Goal: Task Accomplishment & Management: Use online tool/utility

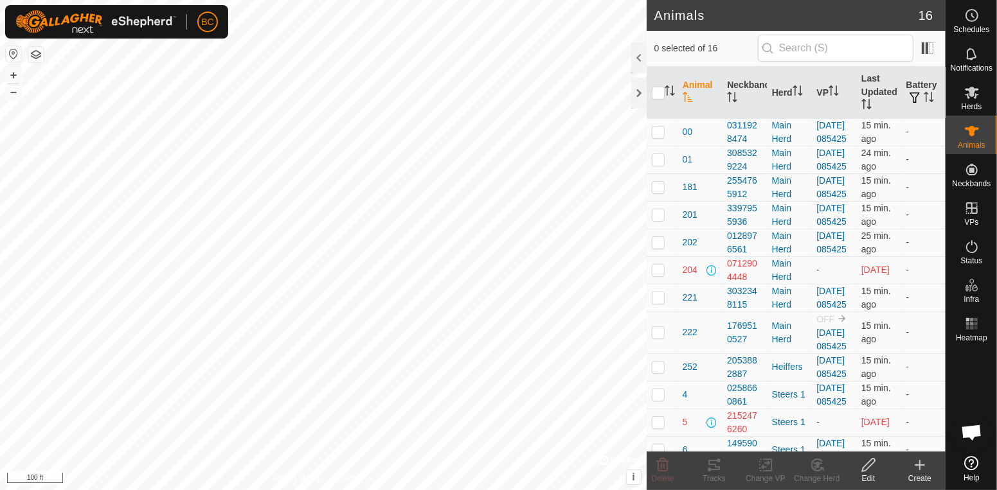
scroll to position [141, 0]
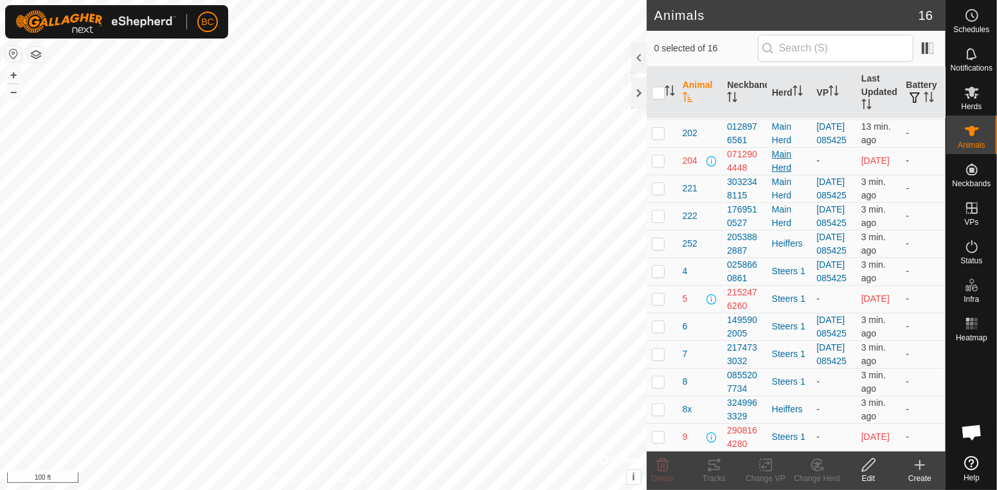
scroll to position [260, 0]
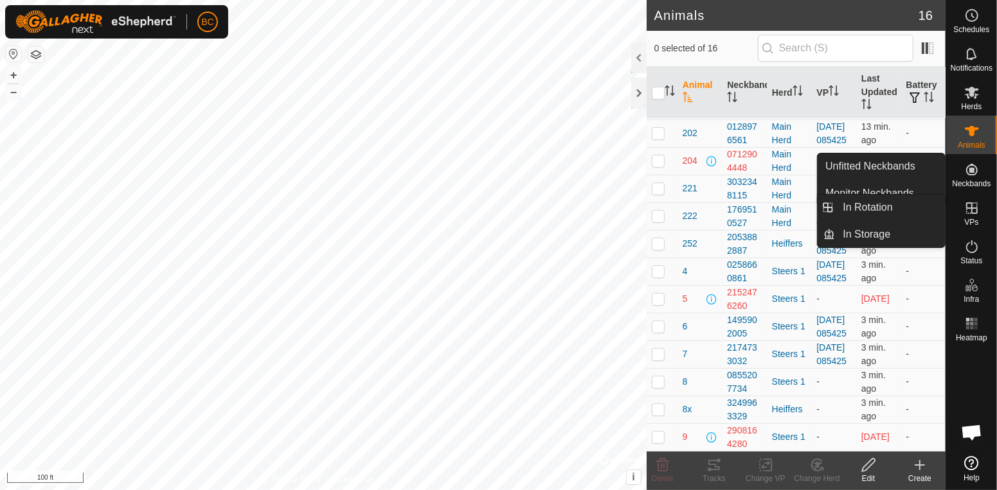
click at [964, 213] on icon at bounding box center [971, 208] width 15 height 15
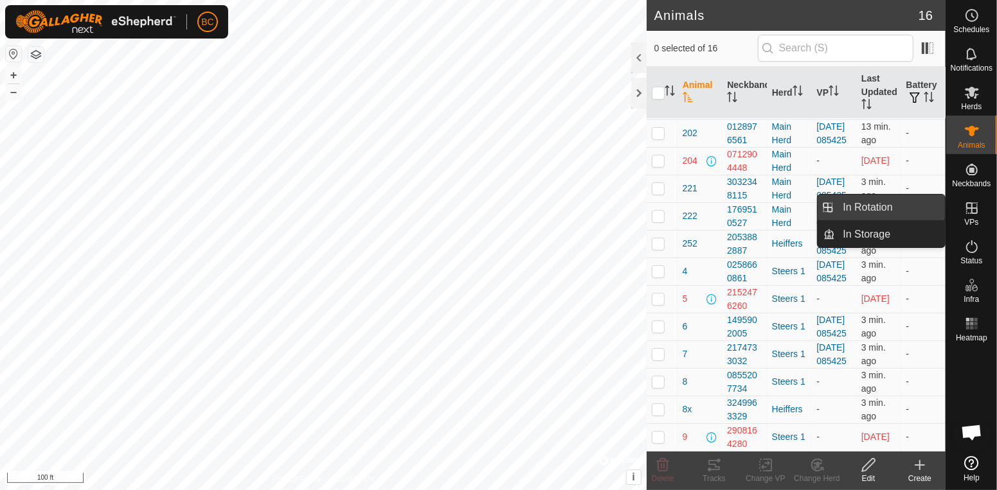
click at [856, 209] on link "In Rotation" at bounding box center [890, 208] width 110 height 26
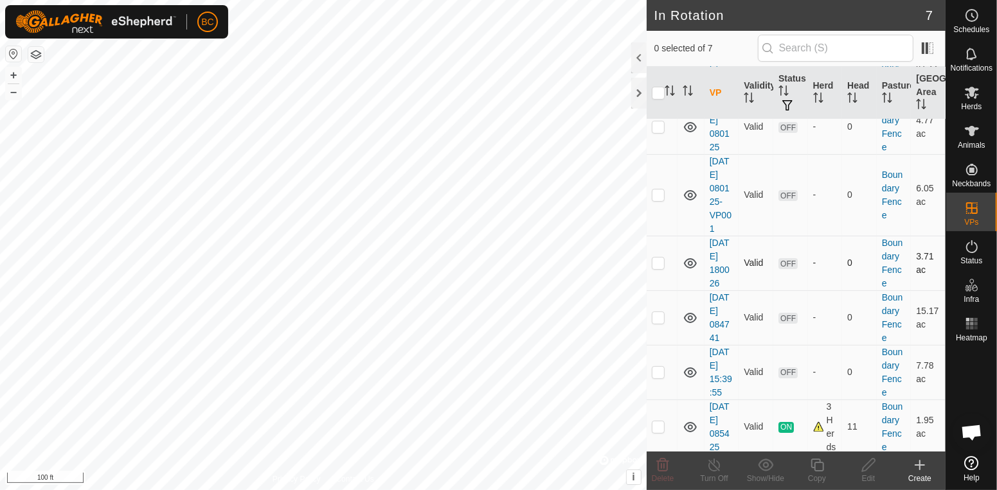
scroll to position [105, 0]
click at [661, 424] on p-checkbox at bounding box center [658, 423] width 13 height 10
checkbox input "true"
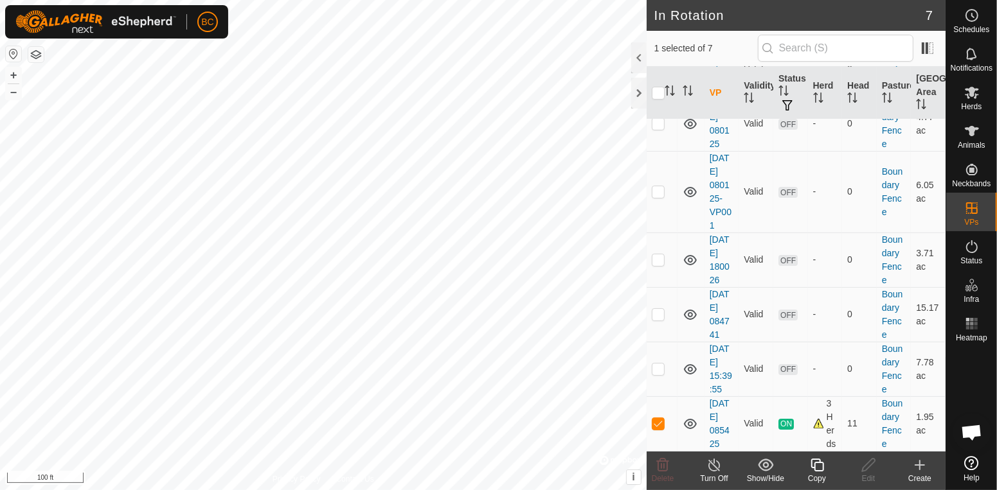
click at [762, 463] on icon at bounding box center [766, 465] width 16 height 15
click at [658, 370] on p-checkbox at bounding box center [658, 369] width 13 height 10
click at [762, 467] on icon at bounding box center [766, 465] width 16 height 15
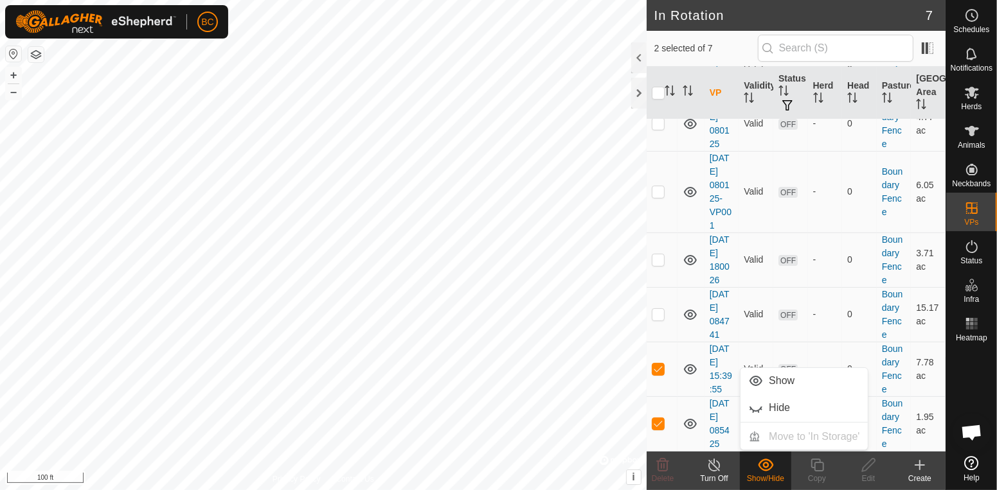
click at [760, 467] on icon at bounding box center [766, 465] width 16 height 15
click at [655, 369] on p-checkbox at bounding box center [658, 369] width 13 height 10
checkbox input "false"
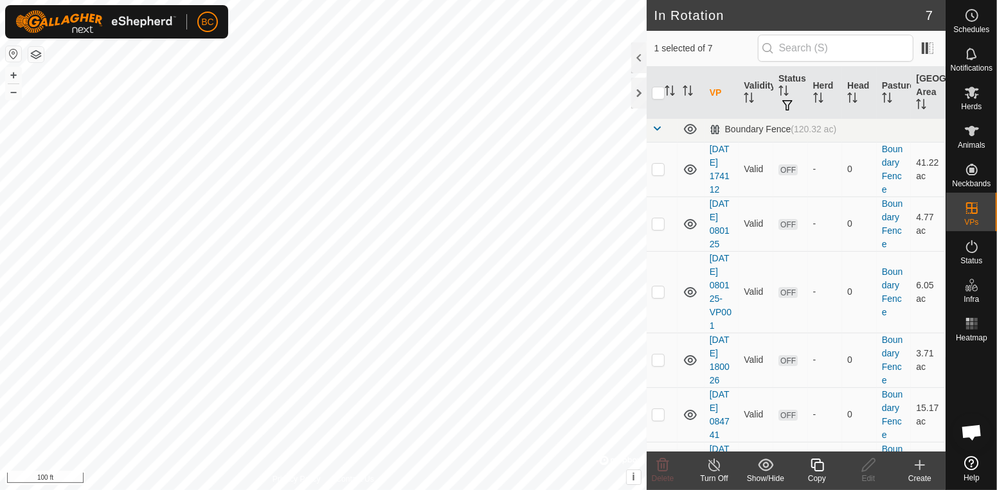
scroll to position [0, 0]
click at [975, 132] on icon at bounding box center [971, 130] width 15 height 15
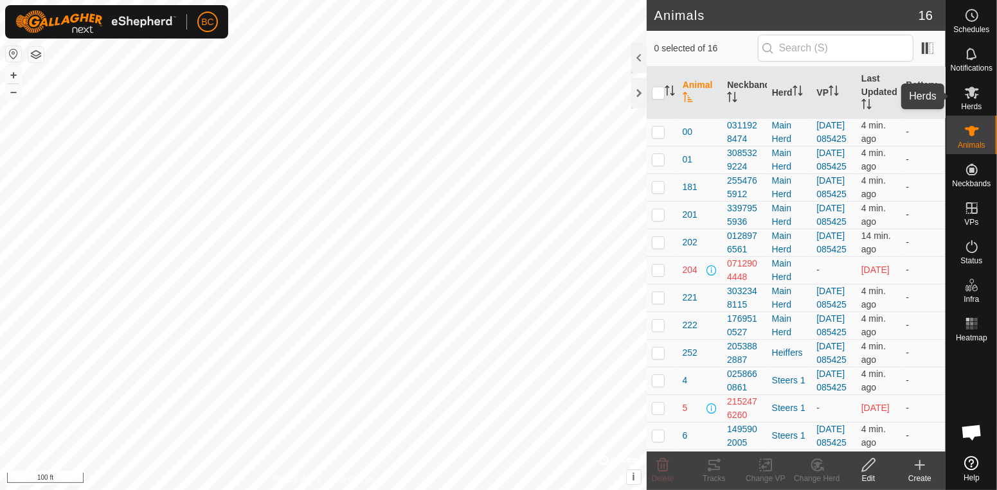
click at [966, 100] on icon at bounding box center [971, 92] width 15 height 15
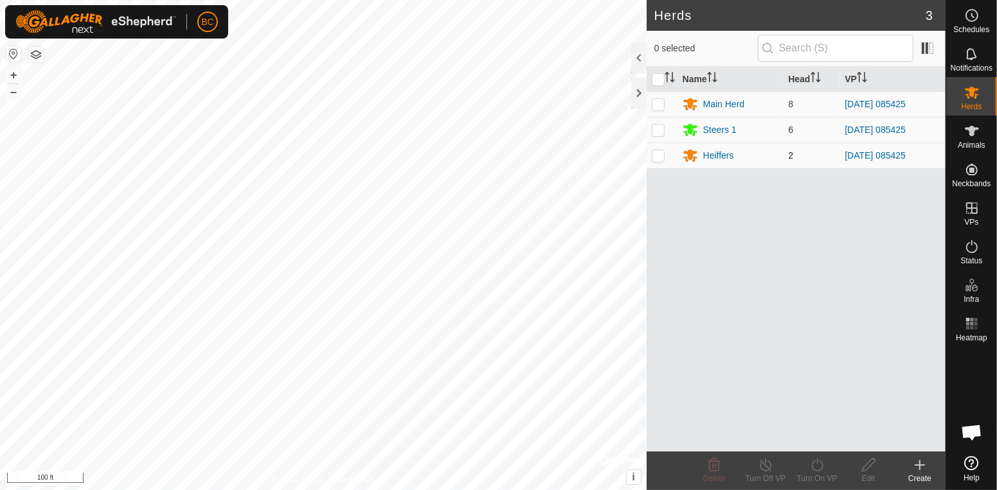
click at [659, 159] on p-checkbox at bounding box center [658, 155] width 13 height 10
click at [662, 161] on p-checkbox at bounding box center [658, 155] width 13 height 10
checkbox input "false"
click at [705, 152] on div "Heiffers" at bounding box center [718, 155] width 31 height 13
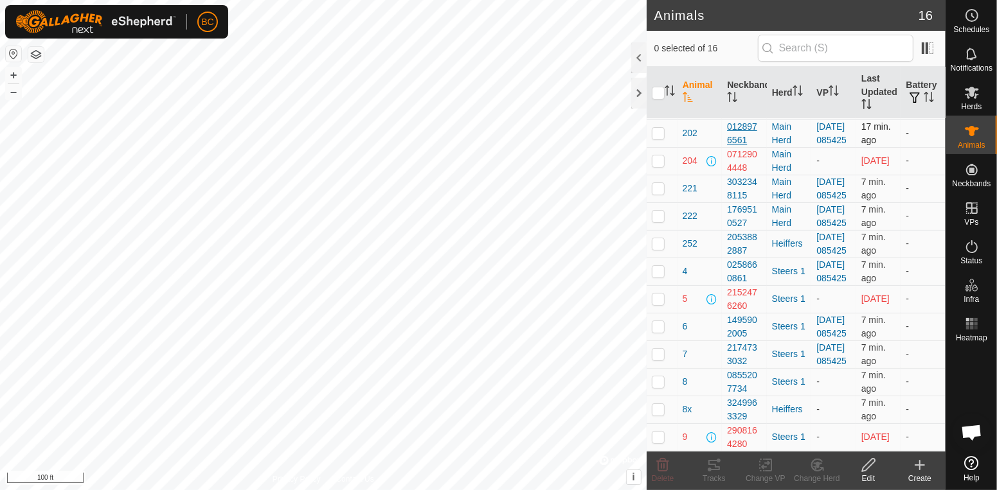
scroll to position [260, 0]
checkbox input "true"
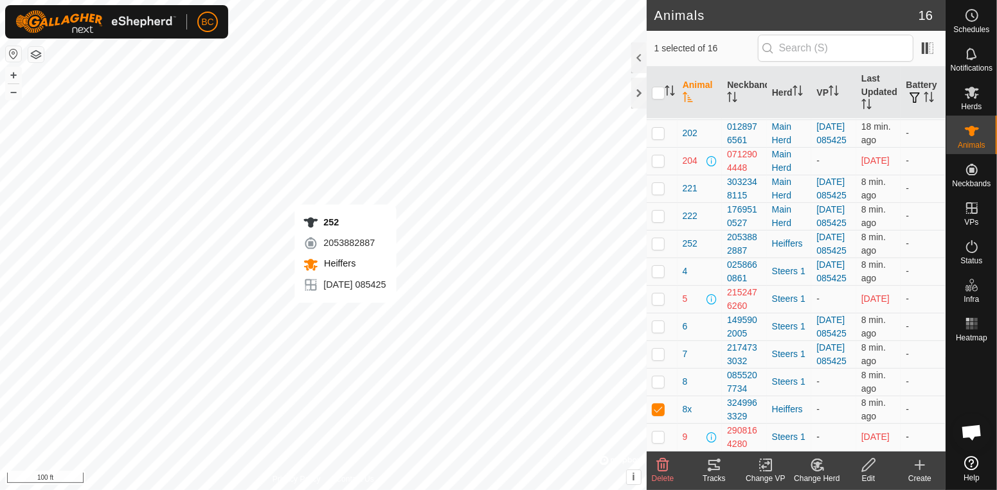
checkbox input "true"
checkbox input "false"
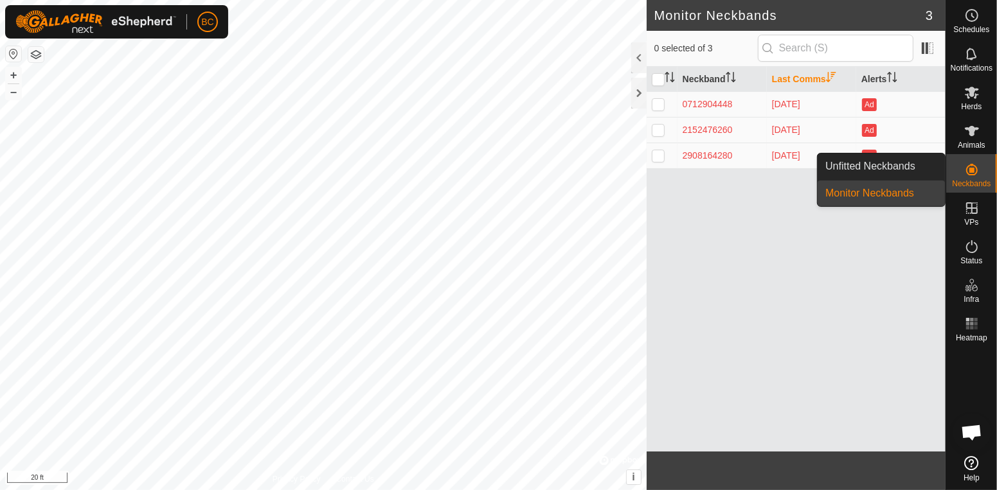
click at [908, 194] on link "Monitor Neckbands" at bounding box center [881, 194] width 127 height 26
click at [895, 190] on link "Monitor Neckbands" at bounding box center [881, 194] width 127 height 26
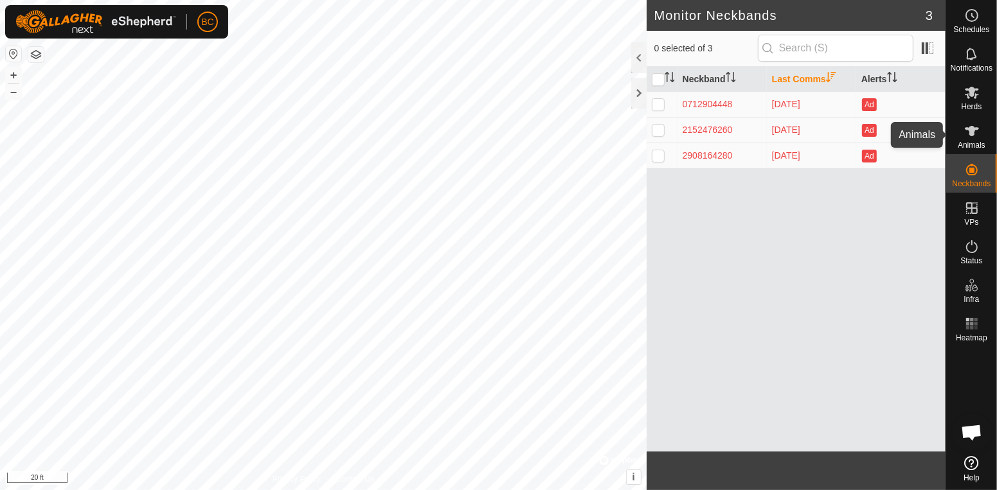
click at [968, 141] on span "Animals" at bounding box center [972, 145] width 28 height 8
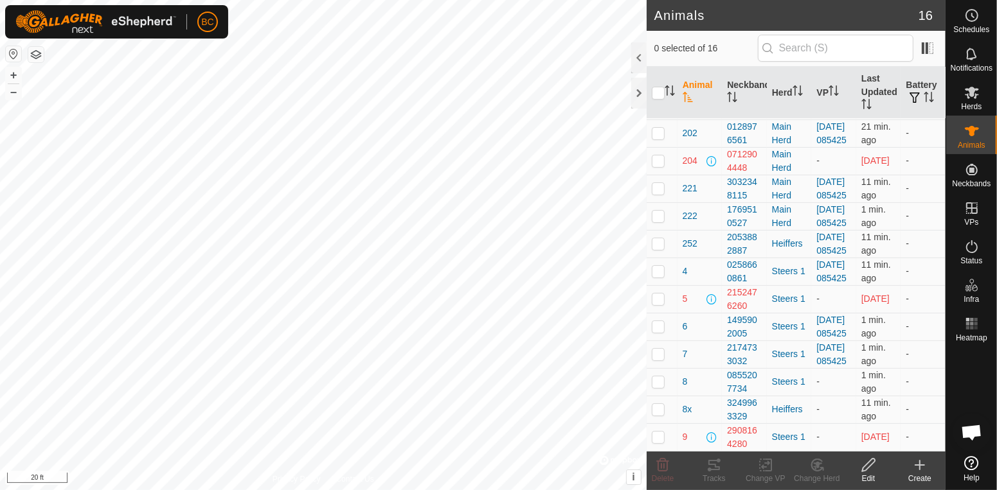
scroll to position [260, 0]
click at [658, 383] on p-checkbox at bounding box center [658, 382] width 13 height 10
checkbox input "true"
click at [758, 470] on icon at bounding box center [766, 465] width 16 height 15
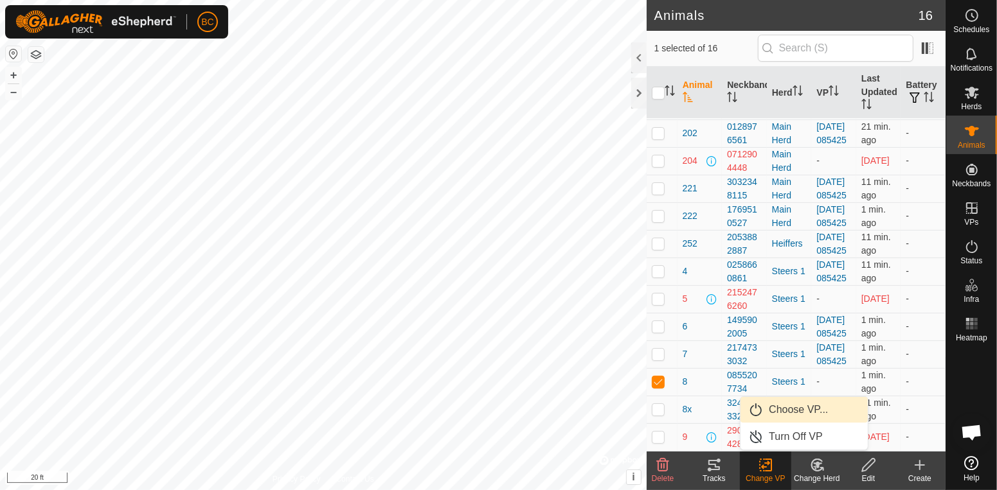
click at [769, 409] on link "Choose VP..." at bounding box center [804, 410] width 127 height 26
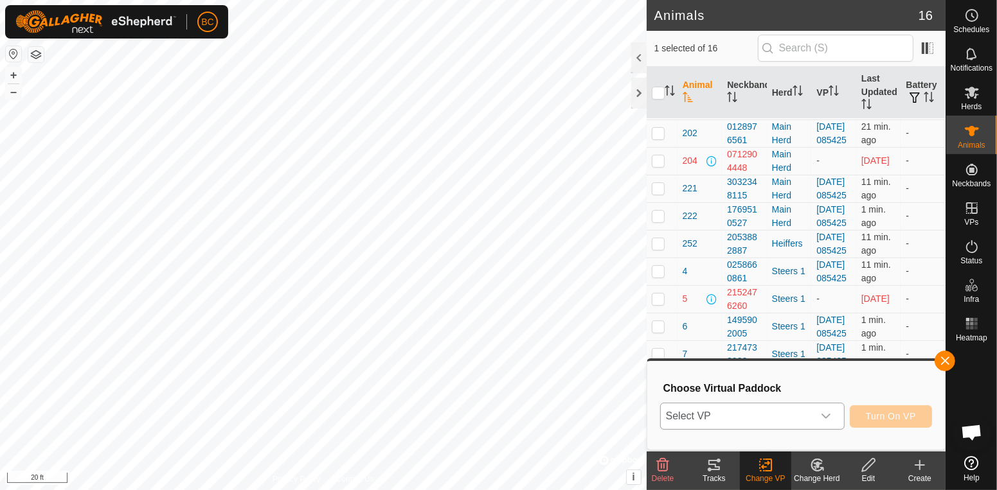
click at [829, 419] on icon "dropdown trigger" at bounding box center [826, 416] width 10 height 10
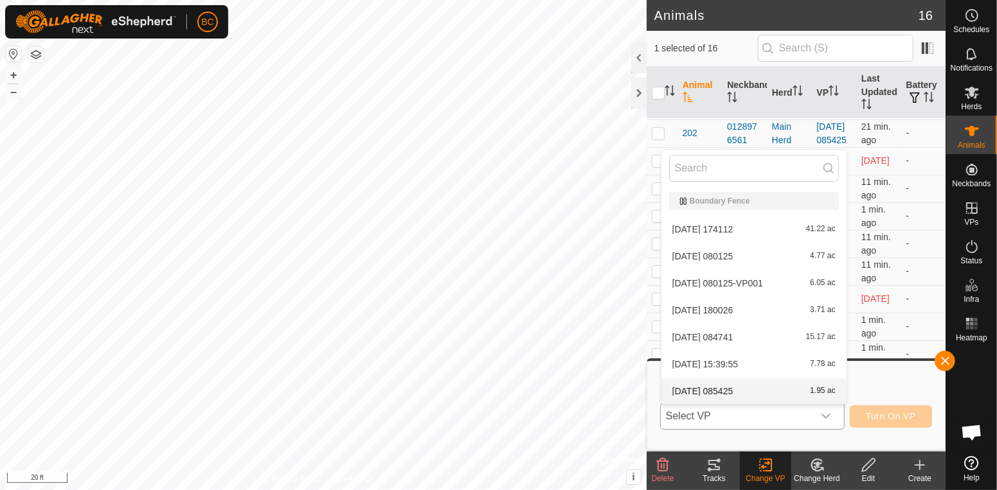
click at [780, 384] on li "[DATE] 085425 1.95 ac" at bounding box center [753, 392] width 185 height 26
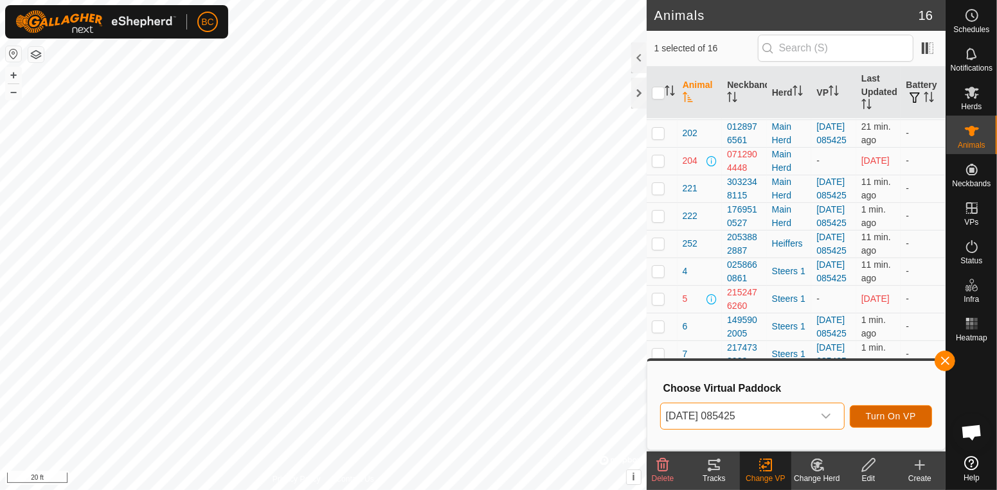
click at [876, 415] on span "Turn On VP" at bounding box center [891, 416] width 50 height 10
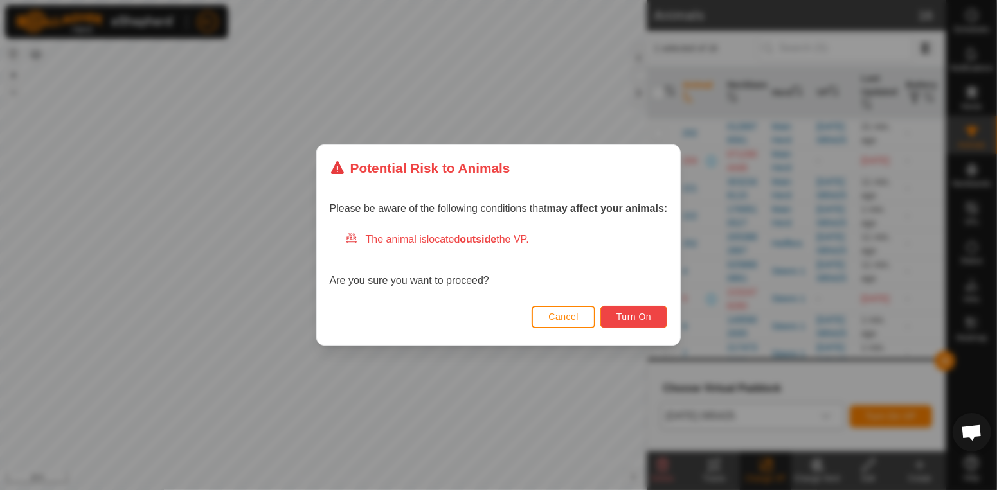
click at [643, 321] on span "Turn On" at bounding box center [633, 317] width 35 height 10
